Goal: Task Accomplishment & Management: Manage account settings

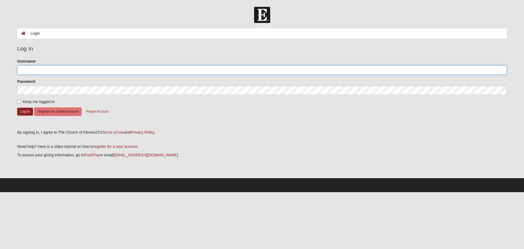
type input "1Timothy247"
click at [50, 72] on input "1Timothy247" at bounding box center [262, 69] width 490 height 9
click at [198, 116] on form "Please correct the following: Username 1Timothy247 Password Keep me logged in L…" at bounding box center [262, 91] width 490 height 67
click at [22, 111] on button "Log In" at bounding box center [25, 112] width 16 height 8
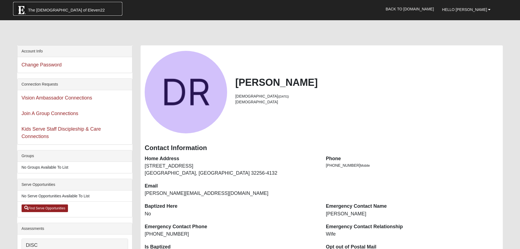
click at [47, 9] on span "The [DEMOGRAPHIC_DATA] of Eleven22" at bounding box center [66, 9] width 77 height 5
